Goal: Check status: Check status

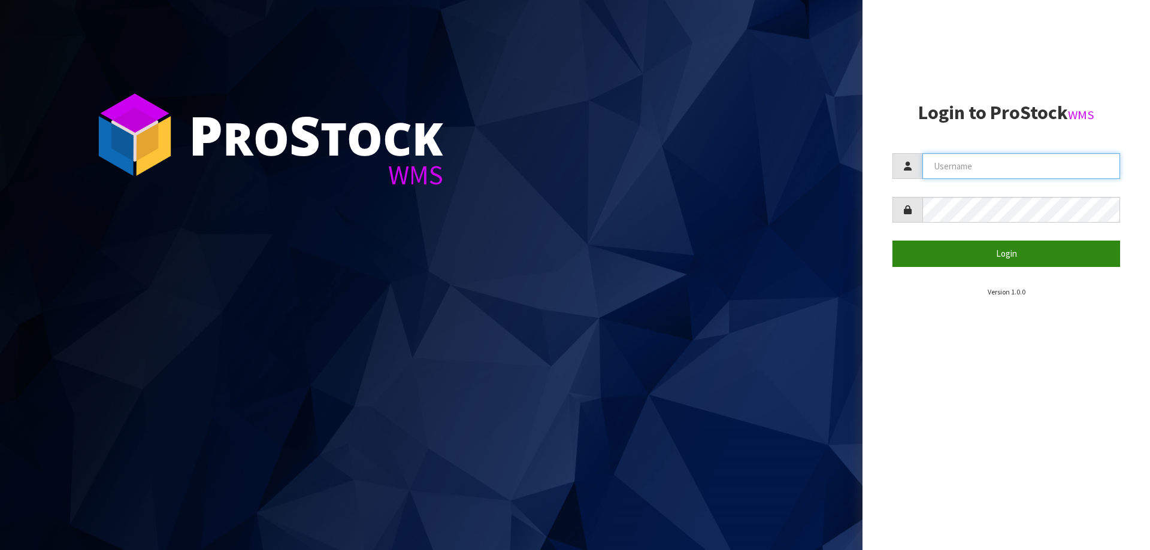
type input "[EMAIL_ADDRESS][PERSON_NAME][DOMAIN_NAME]"
click at [1011, 253] on button "Login" at bounding box center [1006, 254] width 228 height 26
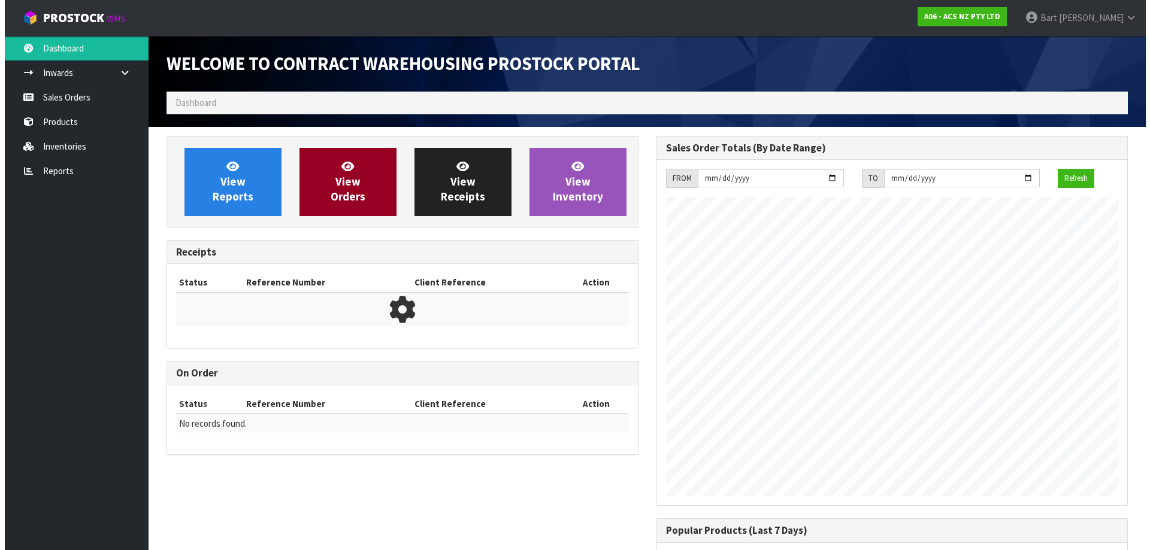
scroll to position [664, 489]
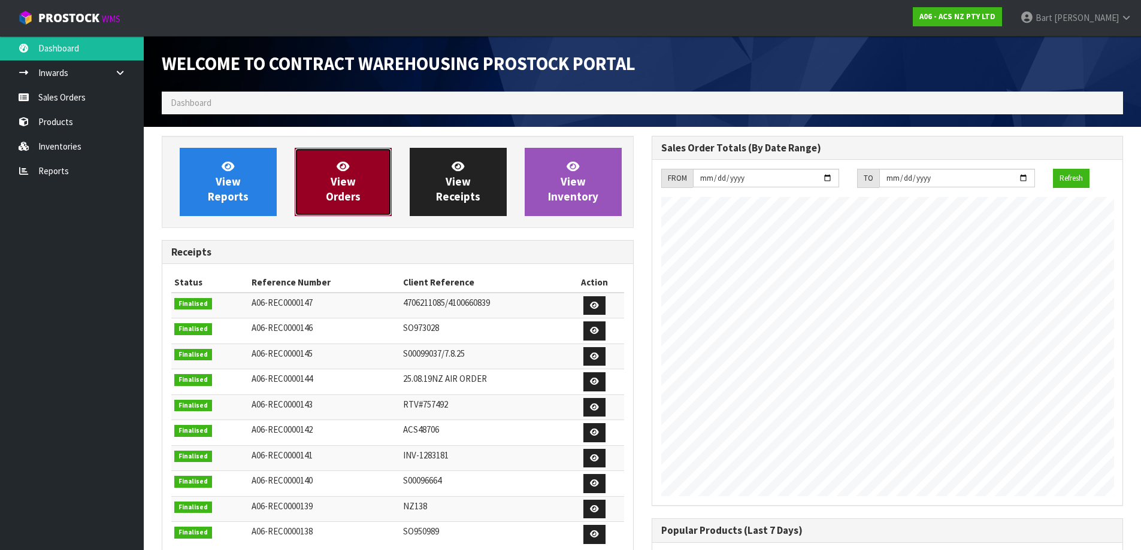
click at [350, 180] on span "View Orders" at bounding box center [343, 181] width 35 height 45
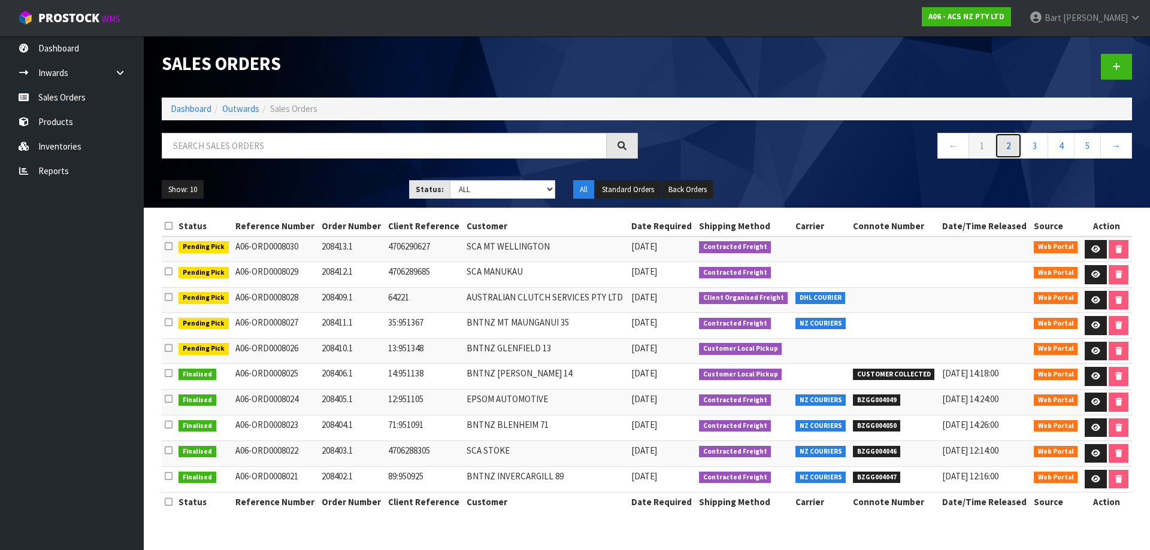
click at [1005, 149] on link "2" at bounding box center [1008, 146] width 27 height 26
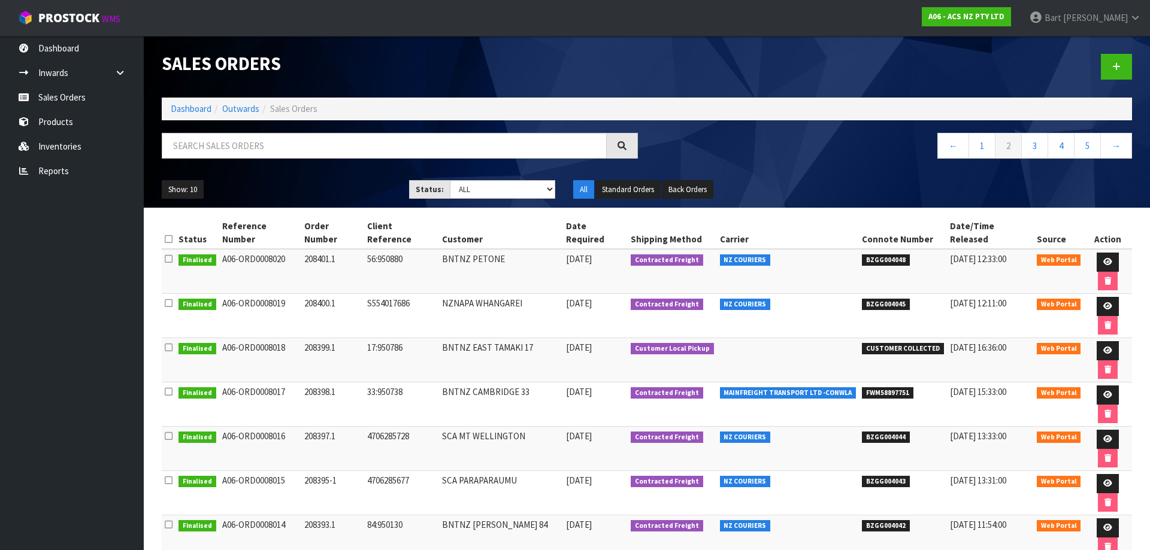
drag, startPoint x: 862, startPoint y: 479, endPoint x: 901, endPoint y: 479, distance: 38.9
copy span "BZGG004038"
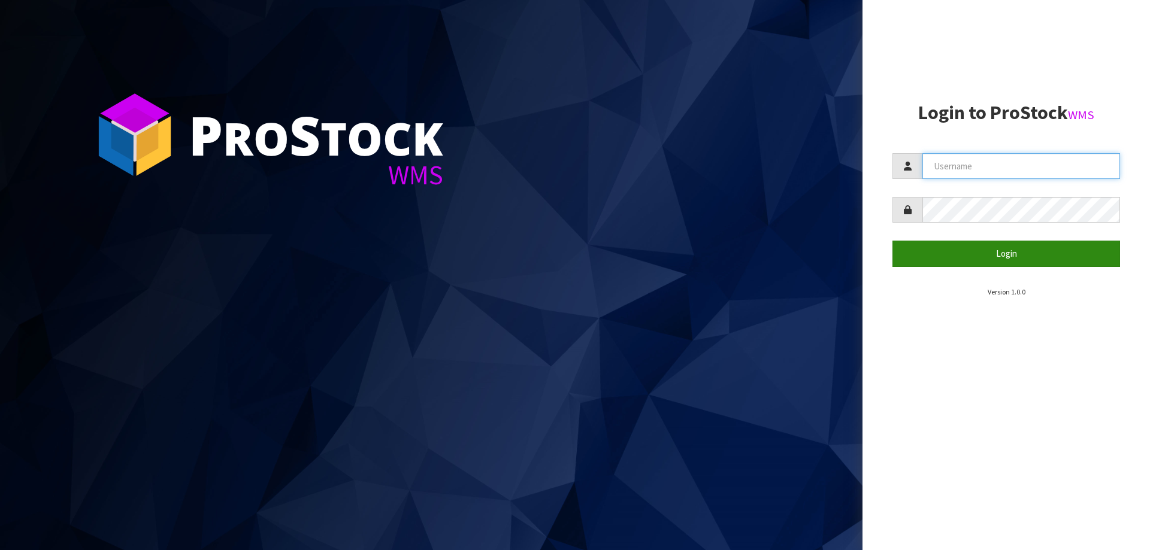
type input "[EMAIL_ADDRESS][PERSON_NAME][DOMAIN_NAME]"
click at [996, 256] on button "Login" at bounding box center [1006, 254] width 228 height 26
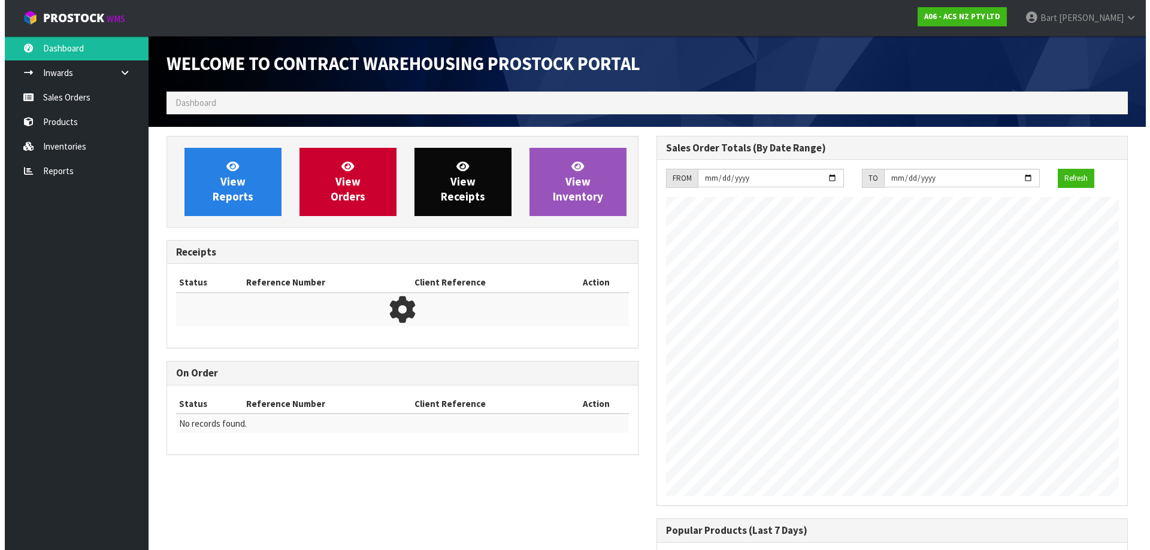
scroll to position [664, 489]
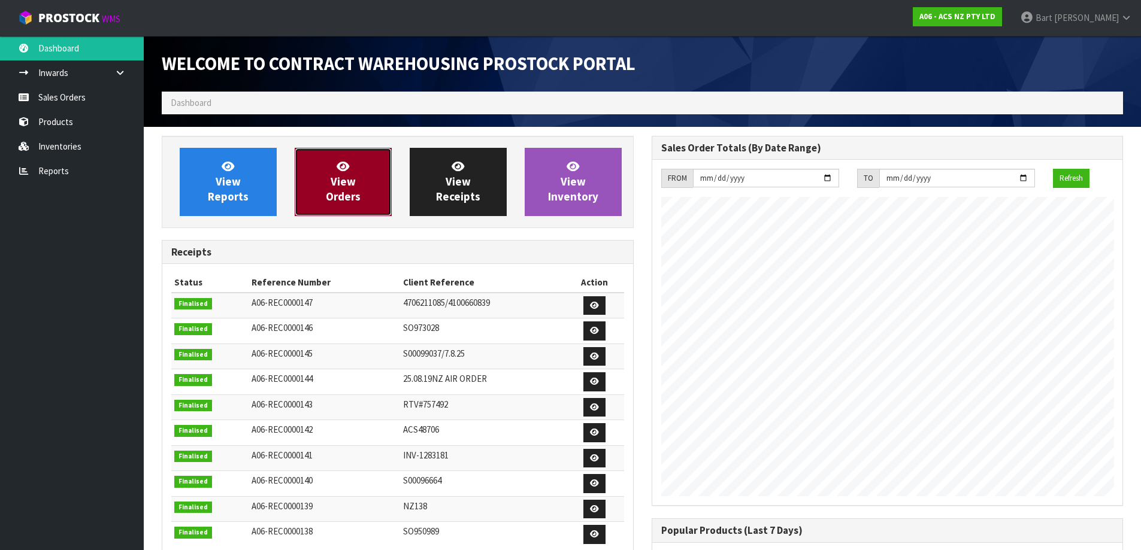
click at [349, 184] on span "View Orders" at bounding box center [343, 181] width 35 height 45
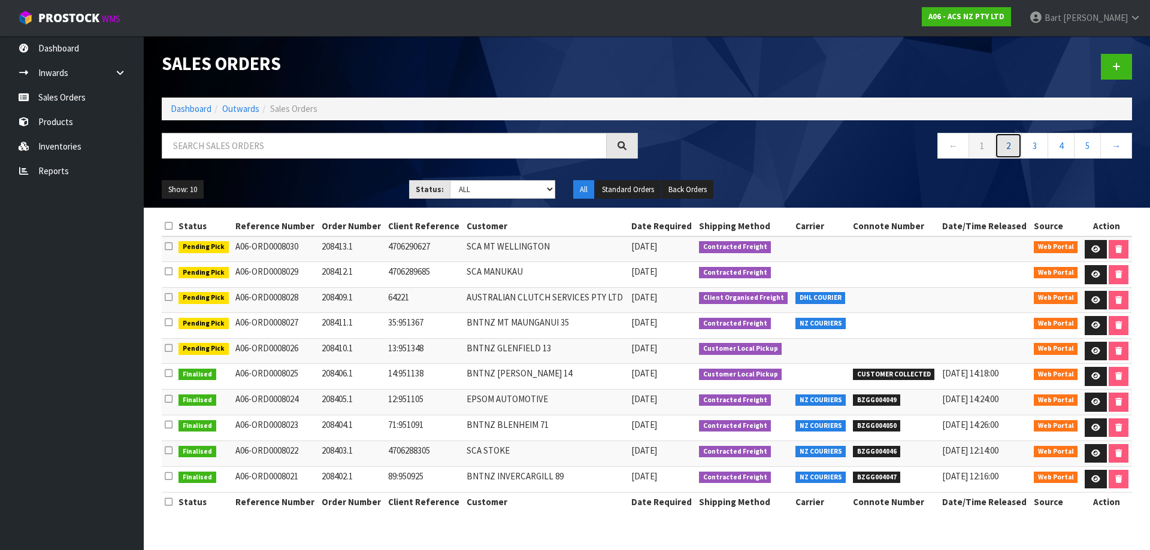
click at [1013, 147] on link "2" at bounding box center [1008, 146] width 27 height 26
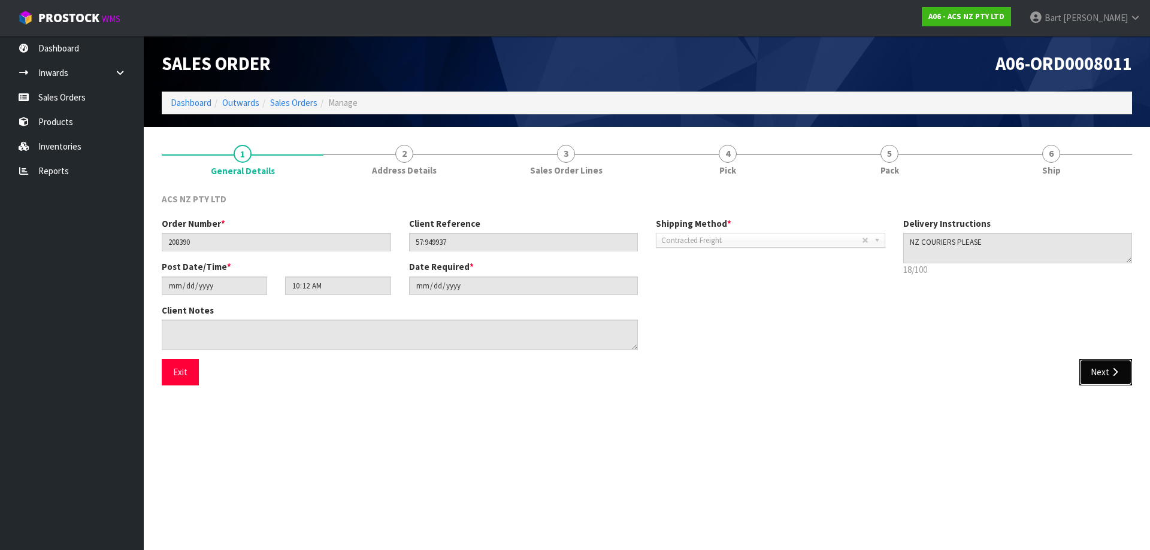
click at [1106, 376] on button "Next" at bounding box center [1105, 372] width 53 height 26
